Goal: Task Accomplishment & Management: Manage account settings

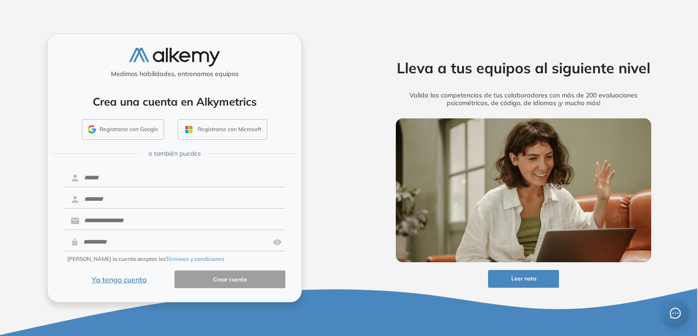
click at [125, 271] on button "Ya tengo cuenta" at bounding box center [119, 279] width 111 height 18
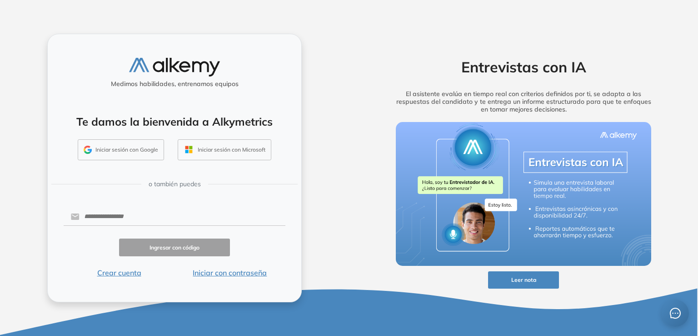
click at [138, 156] on button "Iniciar sesión con Google" at bounding box center [121, 149] width 86 height 21
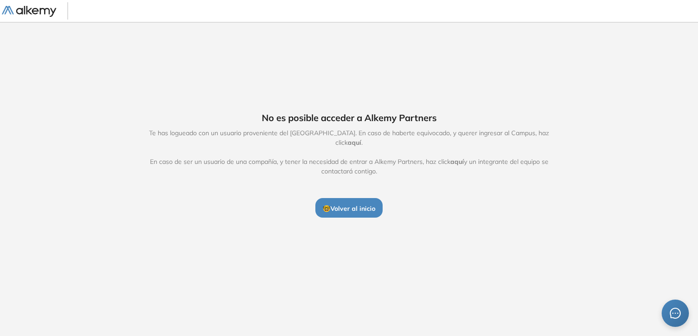
click at [361, 139] on span "aquí" at bounding box center [355, 142] width 14 height 8
